Goal: Information Seeking & Learning: Learn about a topic

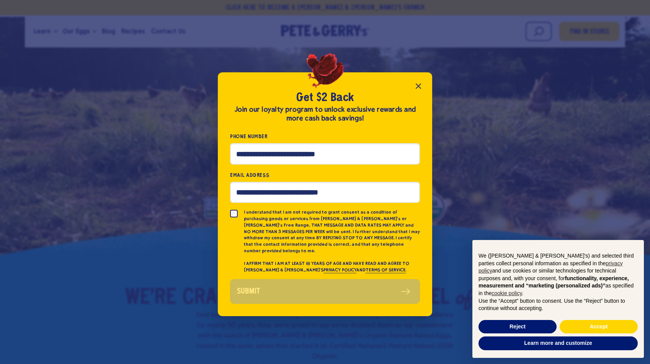
drag, startPoint x: 328, startPoint y: 26, endPoint x: 273, endPoint y: 43, distance: 57.1
click at [273, 43] on div "Get $2 Back Join our loyalty program to unlock exclusive rewards and more cash …" at bounding box center [325, 182] width 650 height 364
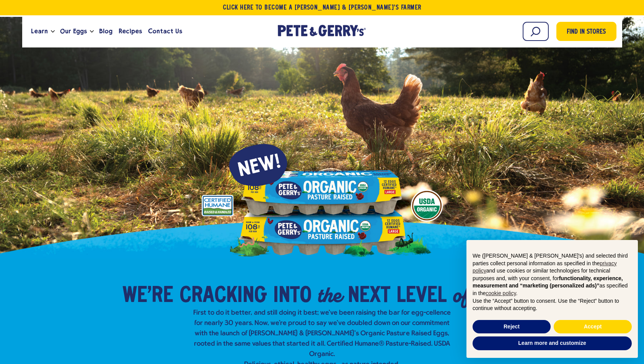
drag, startPoint x: 312, startPoint y: 37, endPoint x: 248, endPoint y: 29, distance: 64.3
click at [248, 29] on div "Learn Our Hens Our Story FAQ Careers Farm With Us Egg Shortage Our Eggs" at bounding box center [142, 31] width 229 height 21
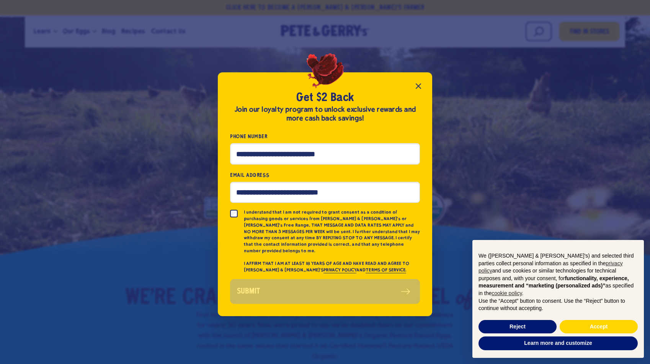
drag, startPoint x: 415, startPoint y: 90, endPoint x: 415, endPoint y: 84, distance: 6.1
click at [415, 84] on button "Close popup" at bounding box center [417, 85] width 15 height 15
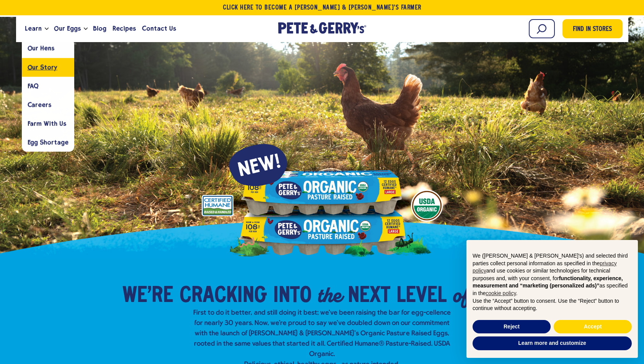
click at [40, 68] on span "Our Story" at bounding box center [43, 66] width 30 height 7
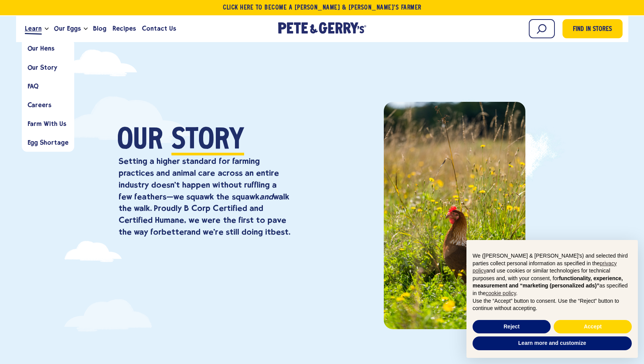
click at [31, 29] on span "Learn" at bounding box center [33, 29] width 17 height 10
